Goal: Task Accomplishment & Management: Use online tool/utility

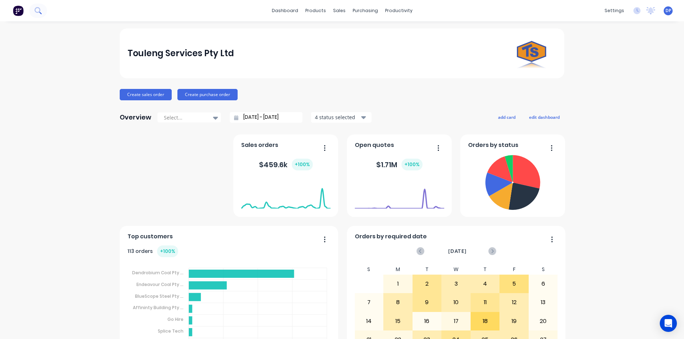
click at [42, 4] on button at bounding box center [38, 11] width 18 height 14
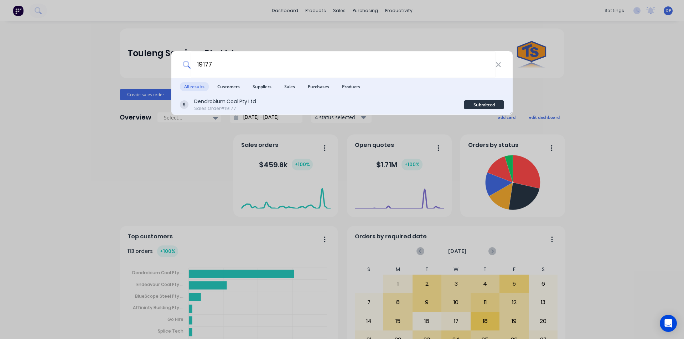
type input "19177"
click at [285, 104] on div "Dendrobium Coal Pty Ltd Sales Order #19177" at bounding box center [322, 105] width 284 height 14
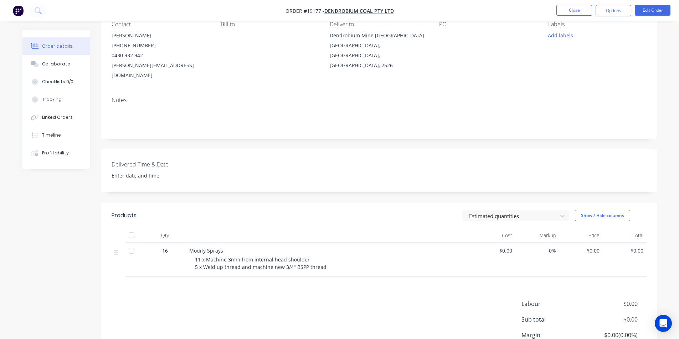
scroll to position [71, 0]
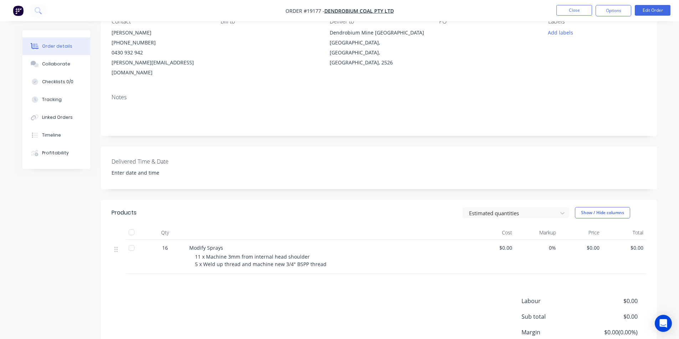
click at [228, 254] on span "11 x Machine 3mm from internal head shoulder 5 x Weld up thread and machine new…" at bounding box center [260, 261] width 131 height 14
click at [658, 9] on button "Edit Order" at bounding box center [652, 10] width 36 height 11
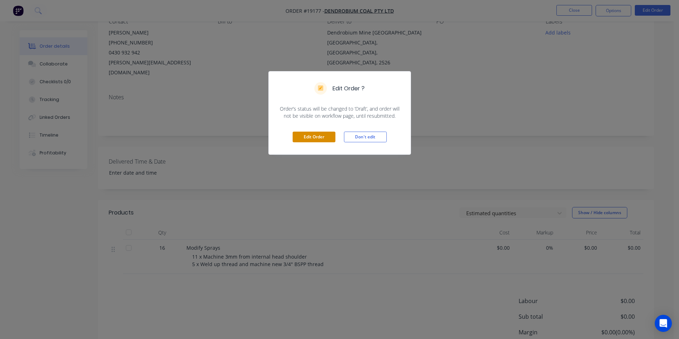
click at [332, 136] on button "Edit Order" at bounding box center [313, 137] width 43 height 11
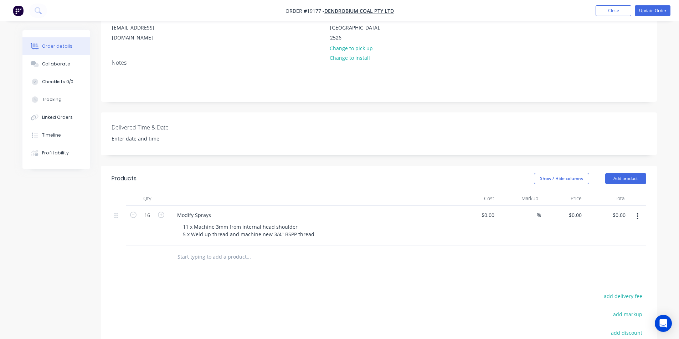
scroll to position [178, 0]
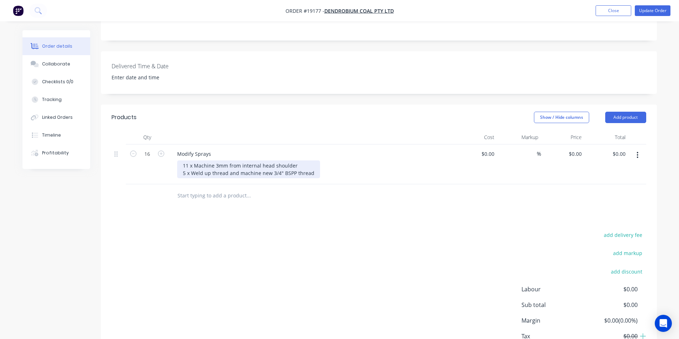
click at [217, 161] on div "11 x Machine 3mm from internal head shoulder 5 x Weld up thread and machine new…" at bounding box center [248, 170] width 143 height 18
click at [305, 161] on div "11 x Machine 5mm from internal head shoulder 5 x Weld up thread and machine new…" at bounding box center [248, 170] width 143 height 18
click at [649, 7] on button "Update Order" at bounding box center [652, 10] width 36 height 11
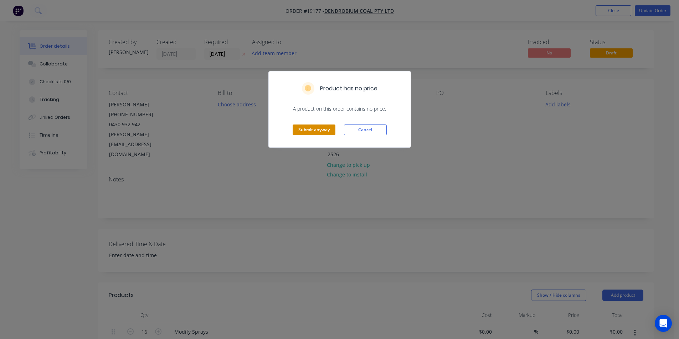
click at [310, 130] on button "Submit anyway" at bounding box center [313, 130] width 43 height 11
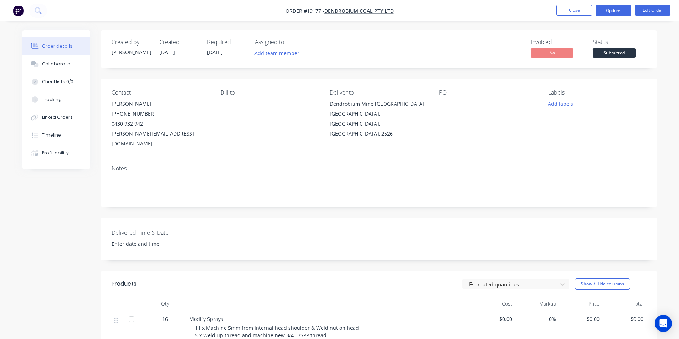
click at [613, 8] on button "Options" at bounding box center [613, 10] width 36 height 11
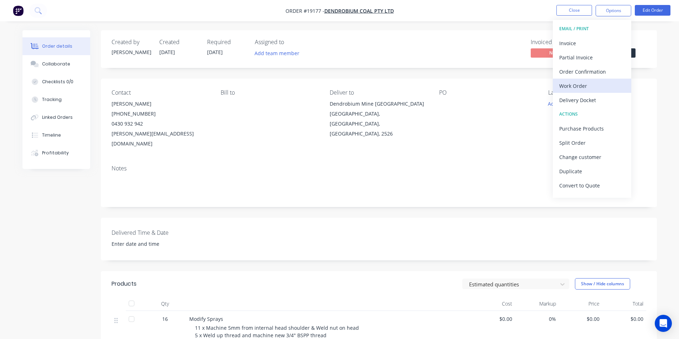
click at [577, 87] on div "Work Order" at bounding box center [592, 86] width 66 height 10
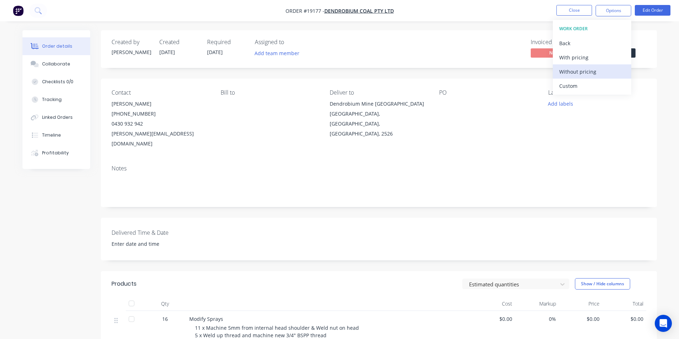
click at [577, 69] on div "Without pricing" at bounding box center [592, 72] width 66 height 10
click at [20, 12] on img "button" at bounding box center [18, 10] width 11 height 11
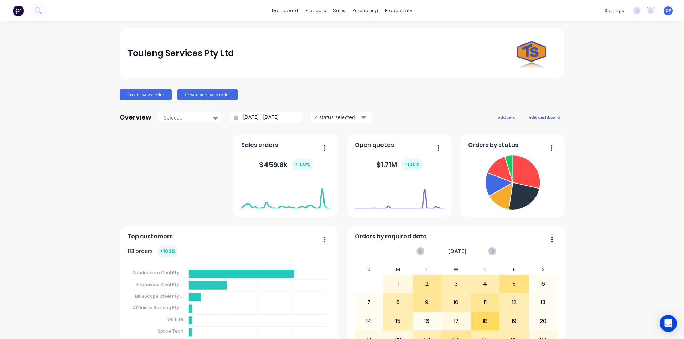
click at [57, 51] on div "Touleng Services Pty Ltd Create sales order Create purchase order Overview Sele…" at bounding box center [342, 214] width 684 height 372
click at [138, 95] on button "Create sales order" at bounding box center [146, 94] width 52 height 11
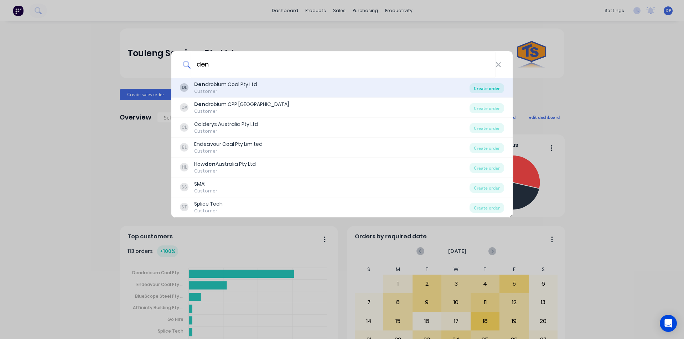
type input "den"
click at [484, 88] on div "Create order" at bounding box center [487, 88] width 35 height 10
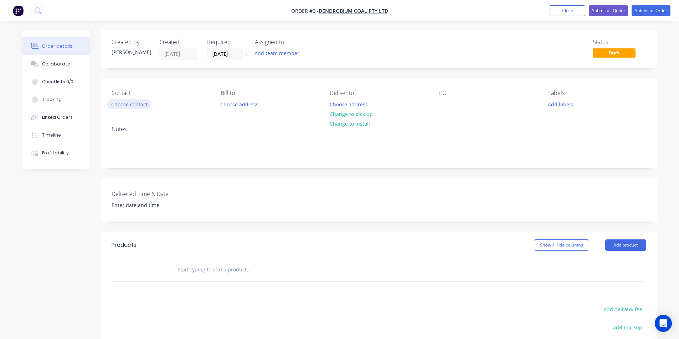
click at [135, 101] on button "Choose contact" at bounding box center [129, 104] width 44 height 10
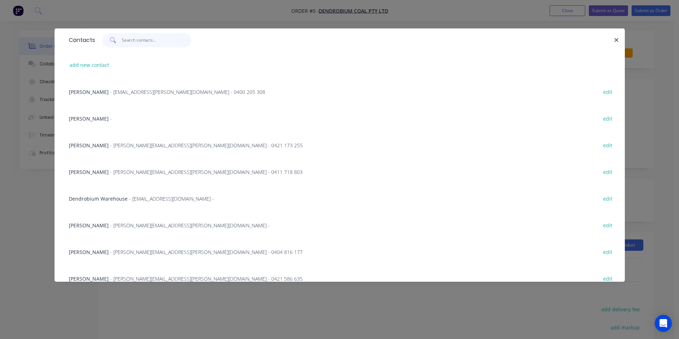
click at [151, 44] on input "text" at bounding box center [156, 40] width 69 height 14
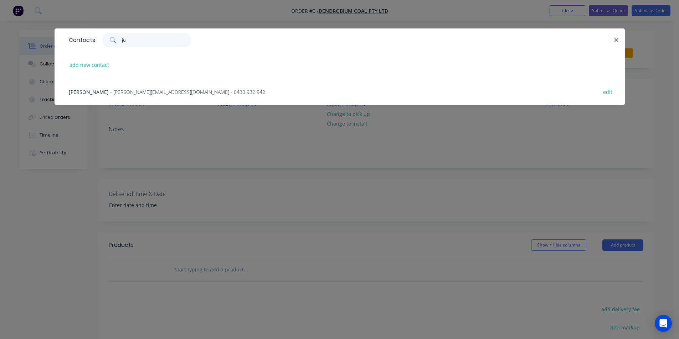
type input "ju"
click at [118, 89] on span "- [PERSON_NAME][EMAIL_ADDRESS][DOMAIN_NAME] - 0430 932 942" at bounding box center [187, 92] width 155 height 7
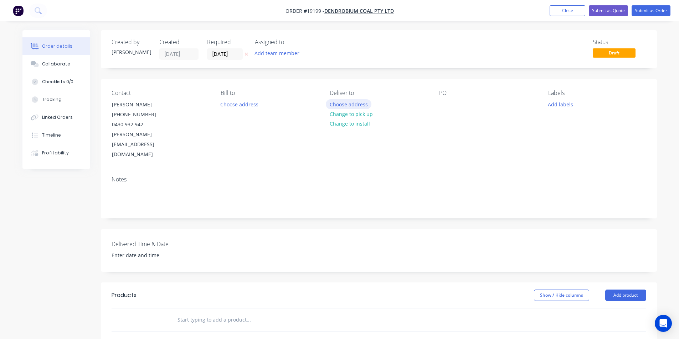
click at [337, 101] on button "Choose address" at bounding box center [349, 104] width 46 height 10
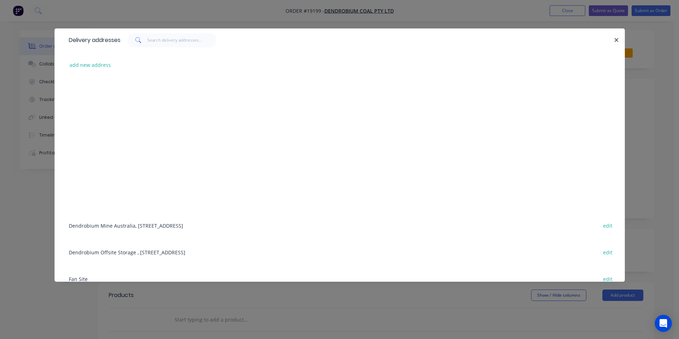
scroll to position [90, 0]
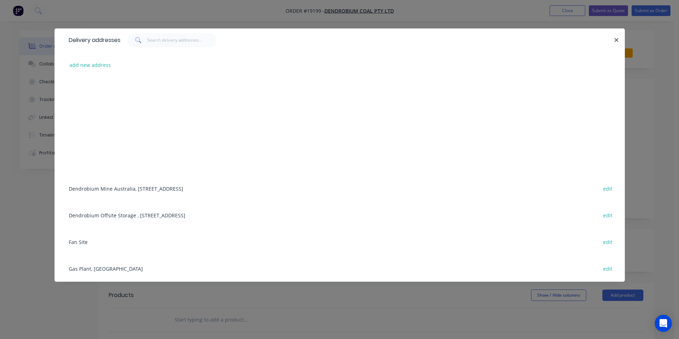
click at [155, 186] on div "Dendrobium Mine [GEOGRAPHIC_DATA], [STREET_ADDRESS] edit" at bounding box center [339, 188] width 549 height 27
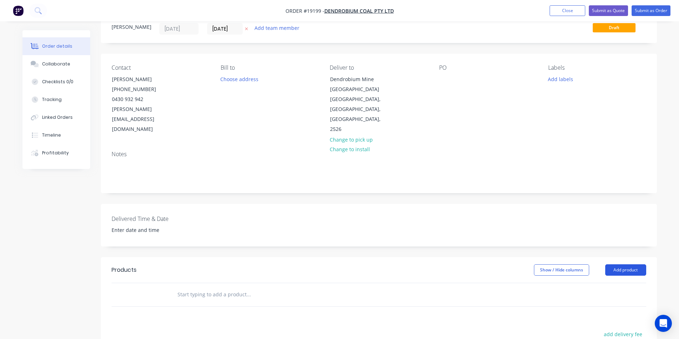
scroll to position [36, 0]
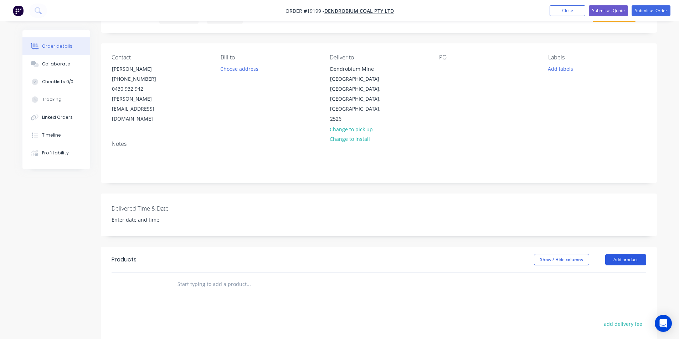
click at [625, 254] on button "Add product" at bounding box center [625, 259] width 41 height 11
click at [629, 287] on div "Basic product" at bounding box center [612, 292] width 55 height 10
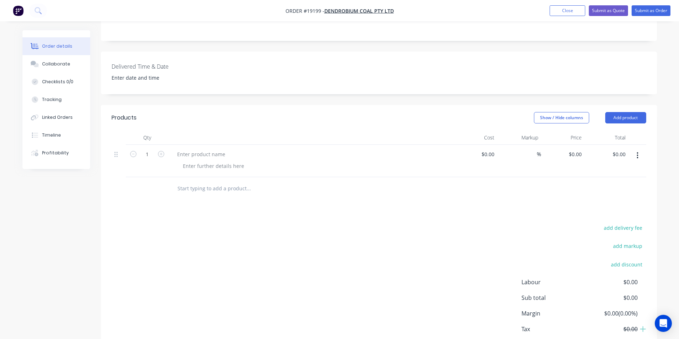
scroll to position [178, 0]
click at [627, 112] on button "Add product" at bounding box center [625, 117] width 41 height 11
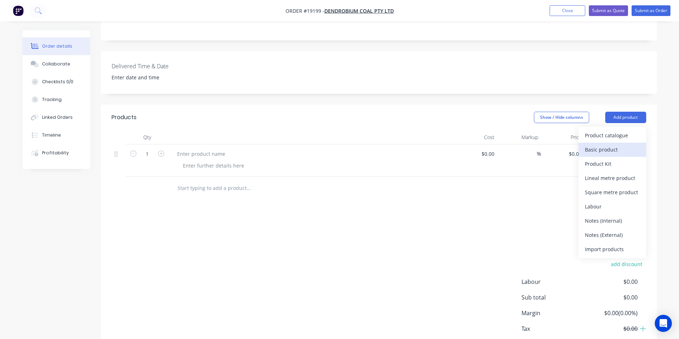
click at [615, 145] on div "Basic product" at bounding box center [612, 150] width 55 height 10
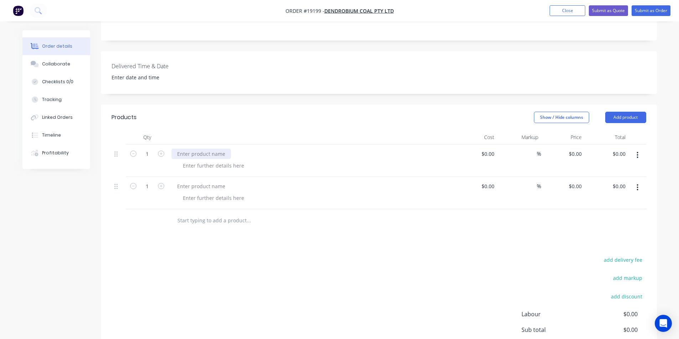
click at [196, 149] on div at bounding box center [200, 154] width 59 height 10
click at [152, 149] on input "1" at bounding box center [147, 154] width 19 height 11
type input "10"
click at [202, 149] on div at bounding box center [200, 154] width 59 height 10
click at [148, 182] on input "1" at bounding box center [147, 186] width 19 height 11
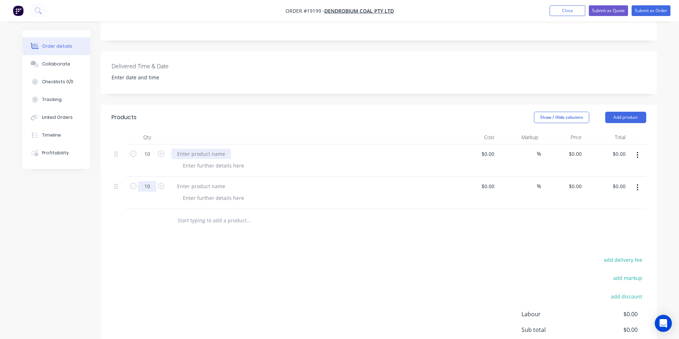
type input "10"
click at [216, 149] on div at bounding box center [200, 154] width 59 height 10
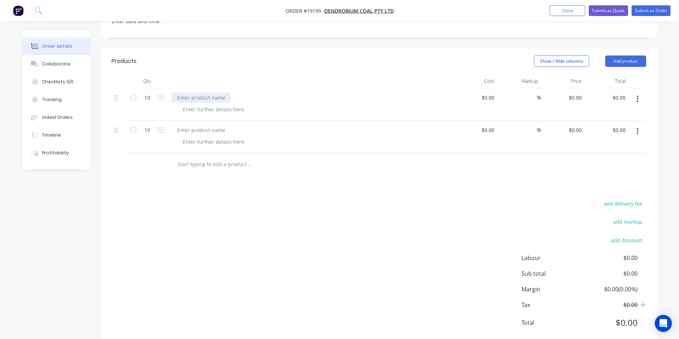
scroll to position [243, 0]
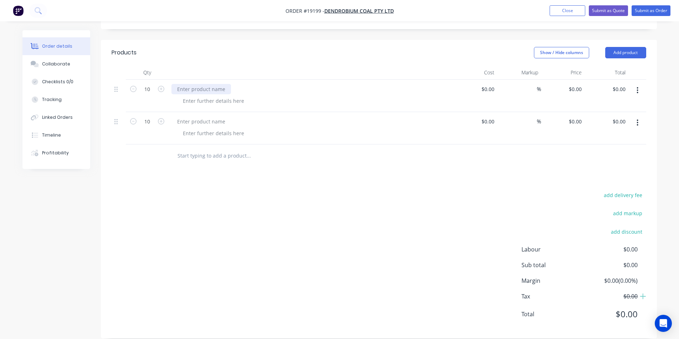
click at [192, 84] on div at bounding box center [200, 89] width 59 height 10
click at [203, 128] on div at bounding box center [213, 133] width 73 height 10
drag, startPoint x: 218, startPoint y: 78, endPoint x: 172, endPoint y: 77, distance: 46.7
click at [172, 84] on div "Monorail Window" at bounding box center [197, 89] width 53 height 10
copy div "Monorail Window"
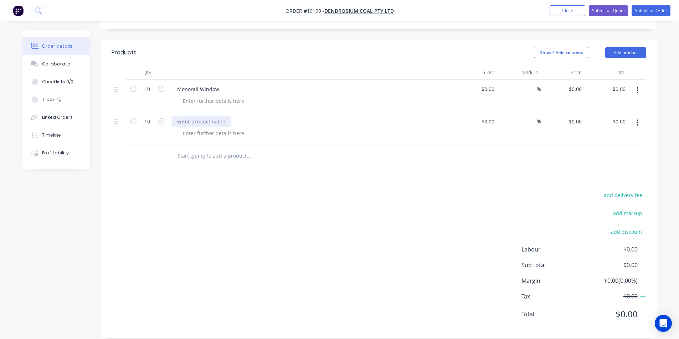
click at [208, 116] on div at bounding box center [200, 121] width 59 height 10
click at [339, 128] on div at bounding box center [314, 133] width 274 height 10
click at [217, 116] on div at bounding box center [200, 121] width 59 height 10
paste div
click at [291, 128] on div at bounding box center [314, 133] width 274 height 10
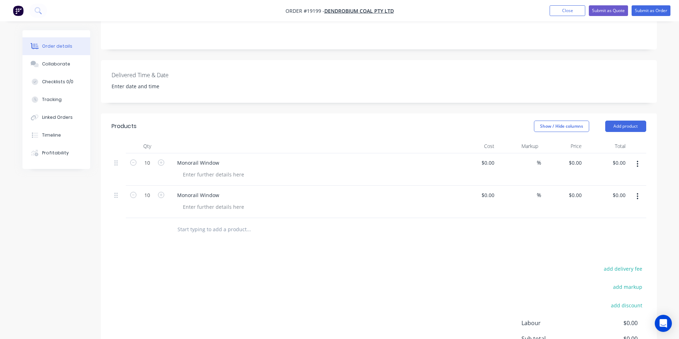
scroll to position [65, 0]
